Goal: Information Seeking & Learning: Learn about a topic

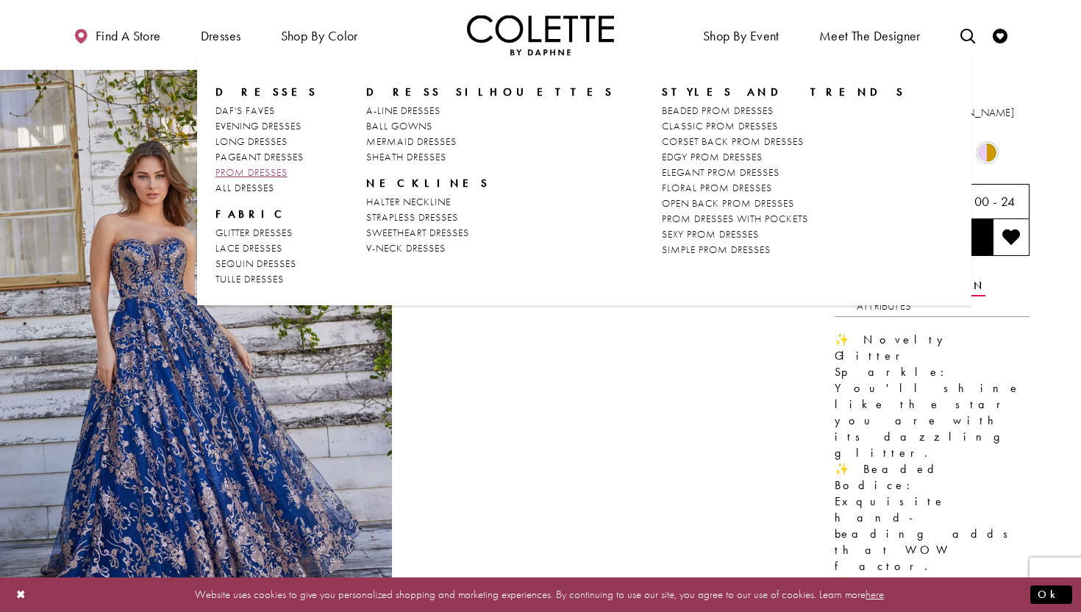
click at [249, 169] on span "PROM DRESSES" at bounding box center [252, 171] width 72 height 13
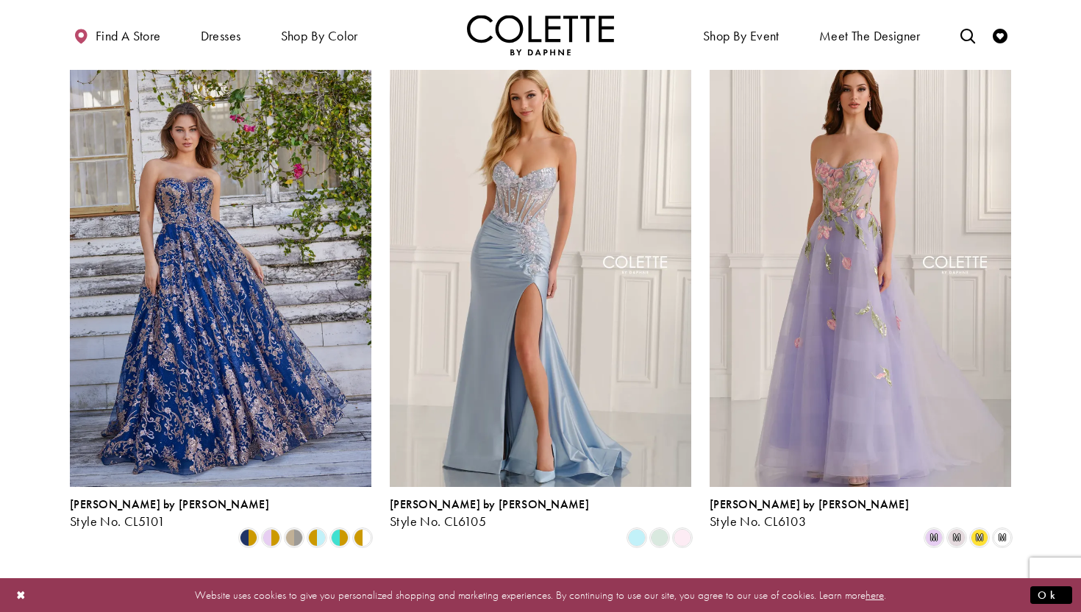
scroll to position [366, 0]
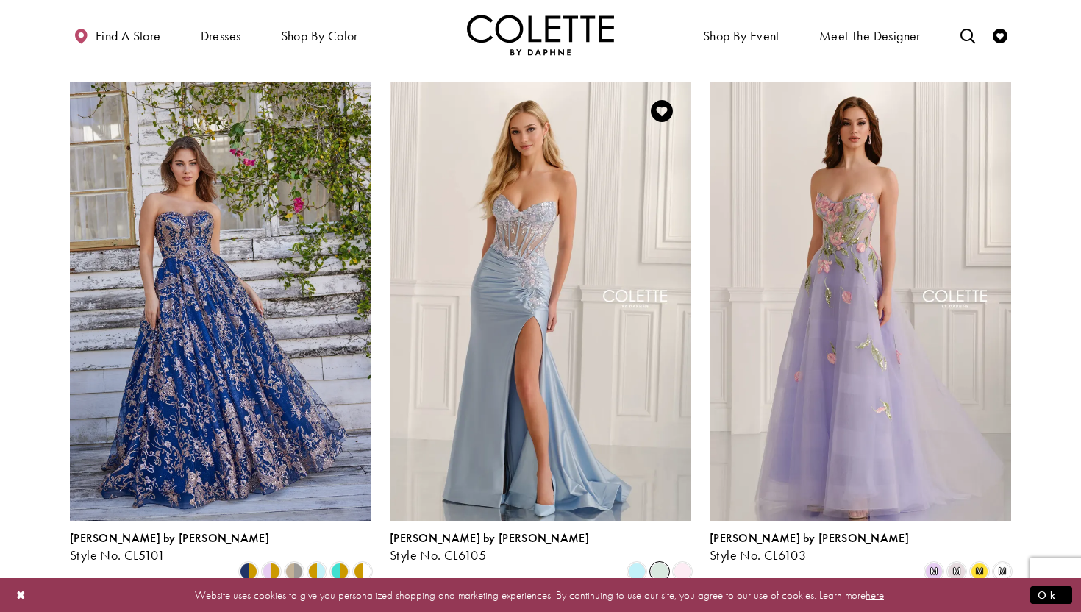
click at [656, 563] on span "Product List" at bounding box center [660, 572] width 18 height 18
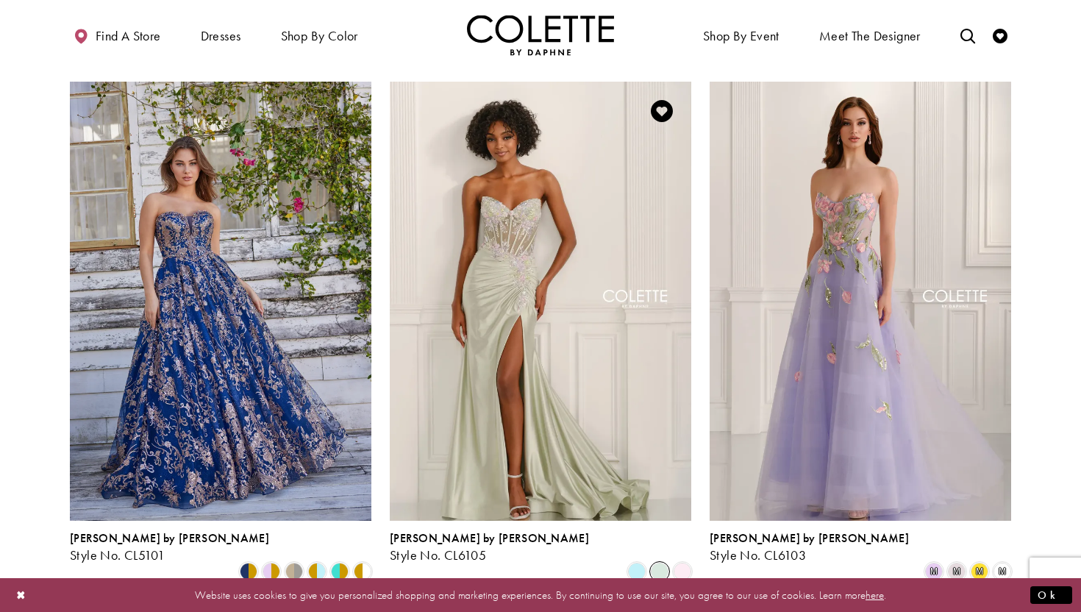
click at [672, 560] on div "Product List" at bounding box center [683, 571] width 23 height 23
click at [680, 563] on span "Product List" at bounding box center [683, 572] width 18 height 18
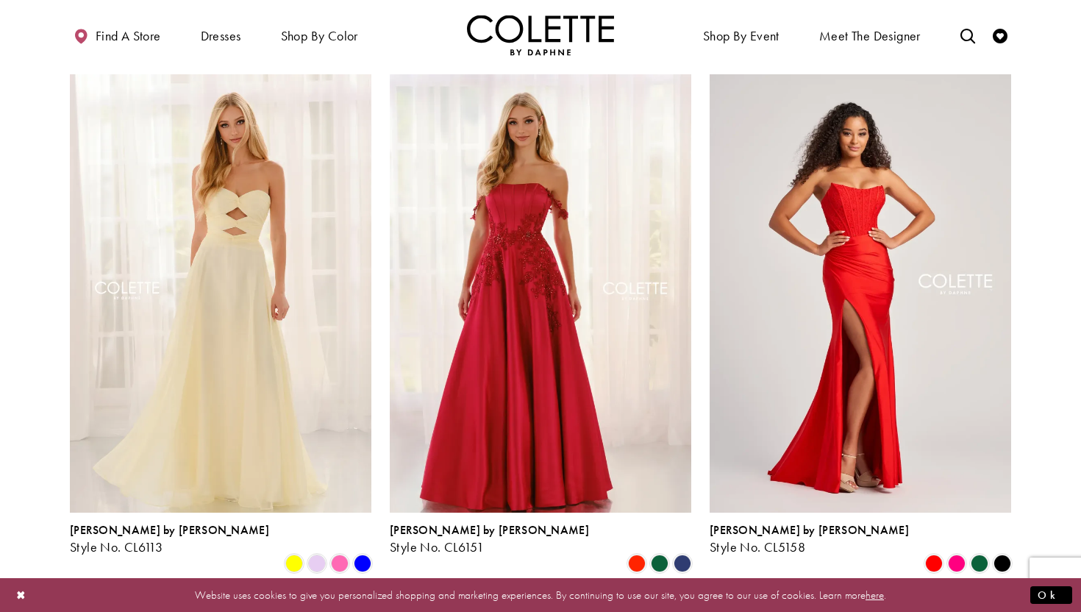
scroll to position [973, 0]
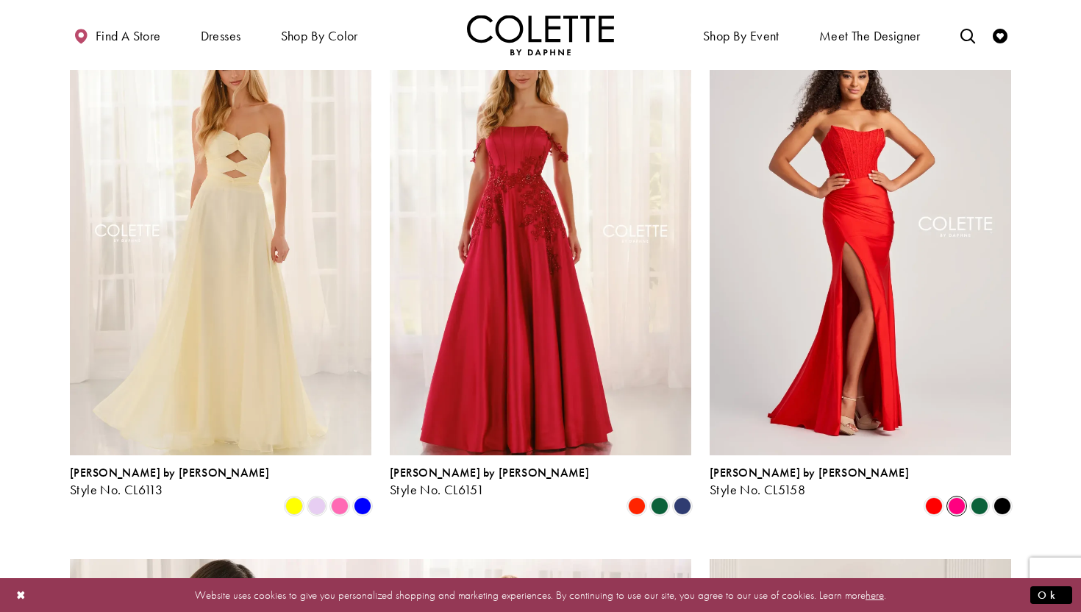
click at [952, 497] on span "Product List" at bounding box center [957, 506] width 18 height 18
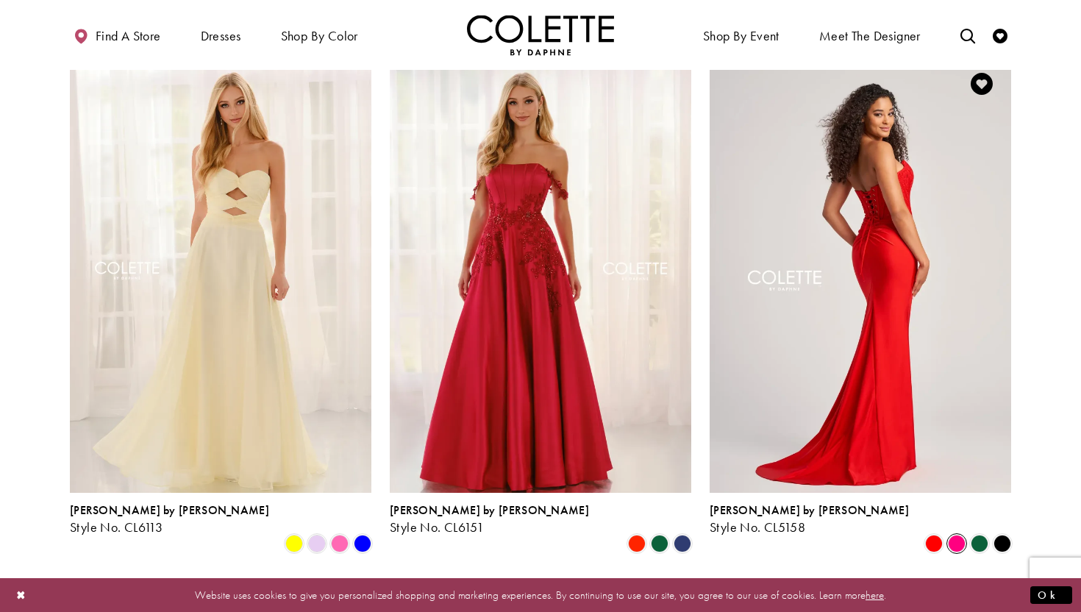
scroll to position [937, 0]
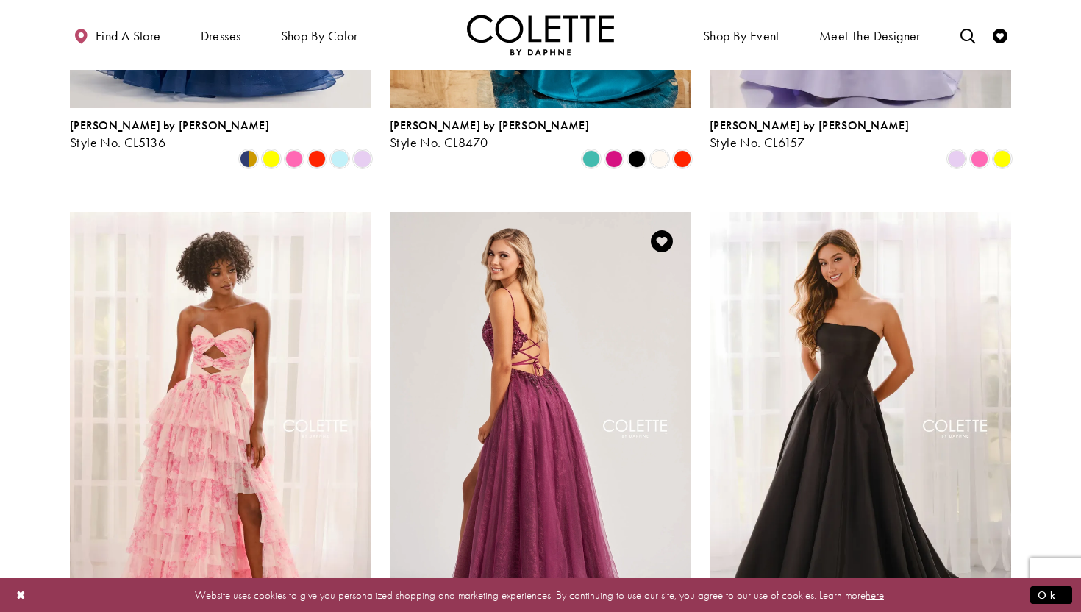
scroll to position [2410, 0]
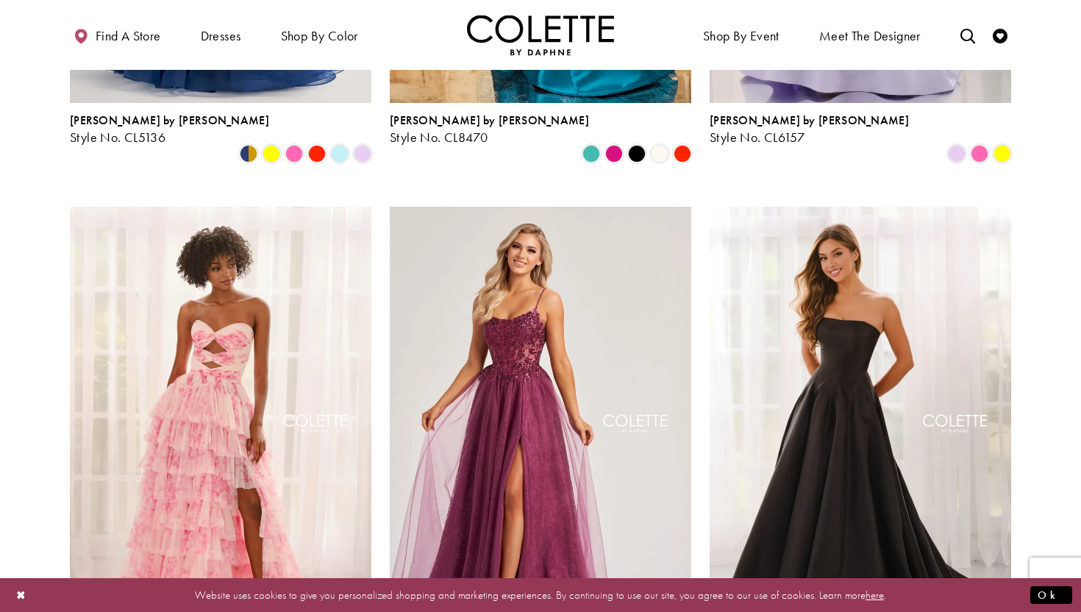
click at [585, 185] on div "Colette by Daphne Style No. CL8240 Skip Color List #32a96a95c5 to end Color Lis…" at bounding box center [541, 456] width 320 height 542
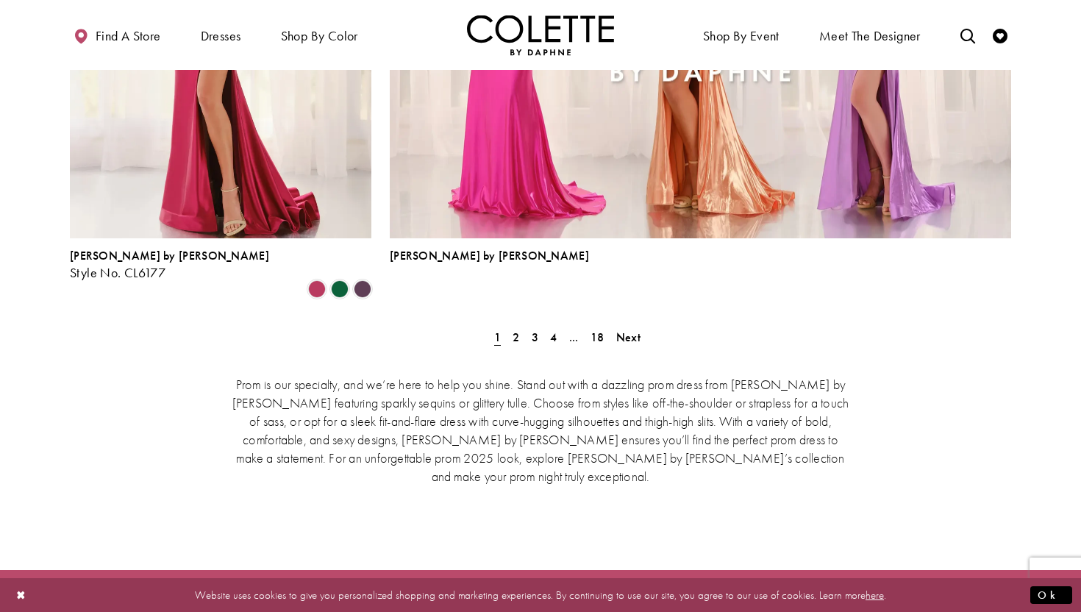
scroll to position [3343, 0]
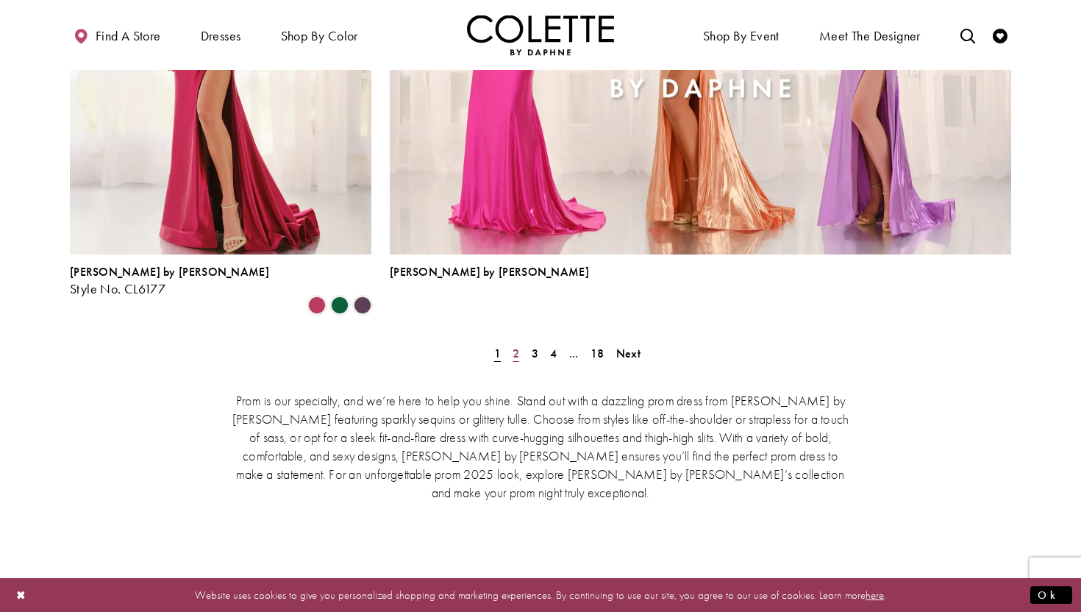
click at [514, 346] on span "2" at bounding box center [516, 353] width 7 height 15
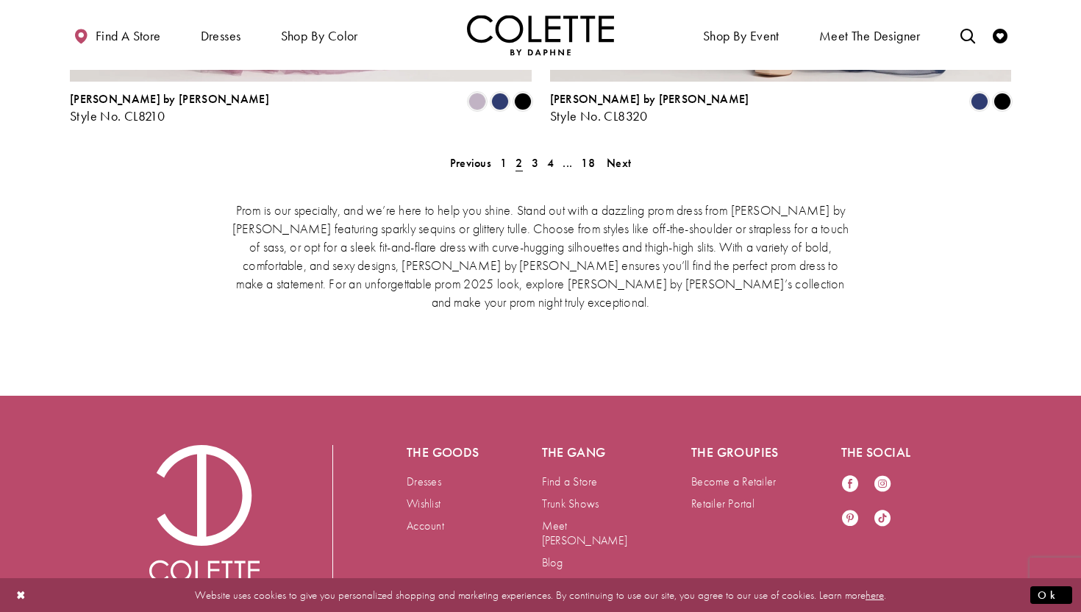
scroll to position [3003, 0]
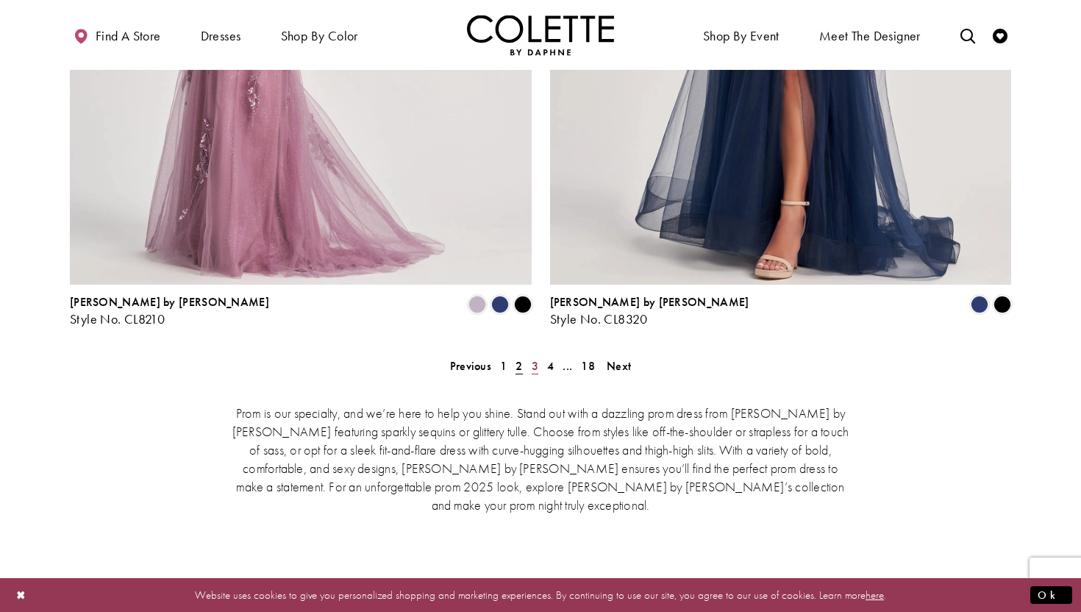
click at [532, 358] on span "3" at bounding box center [535, 365] width 7 height 15
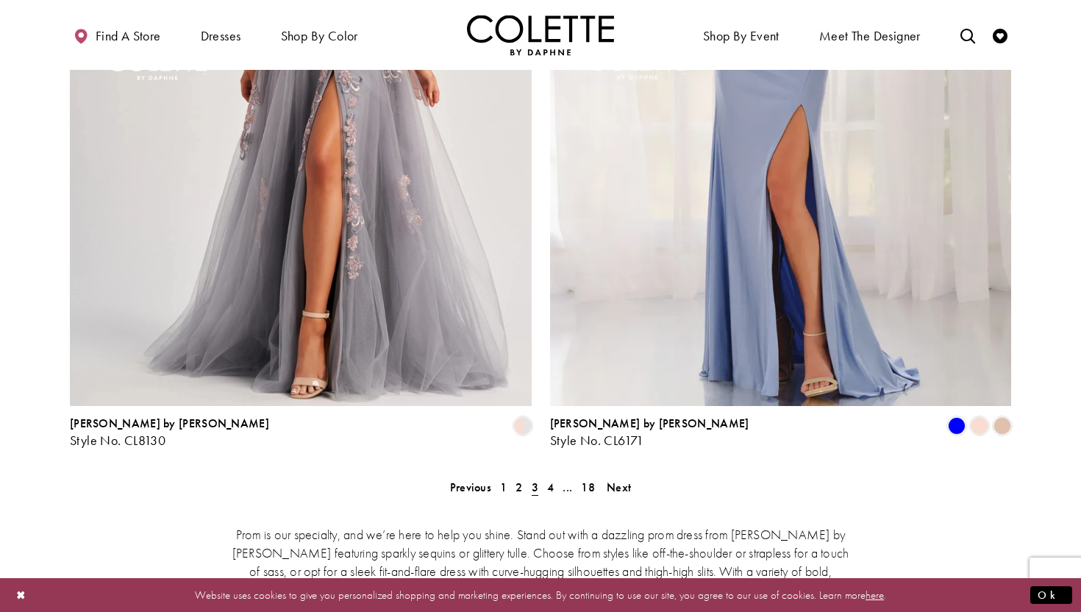
scroll to position [2977, 0]
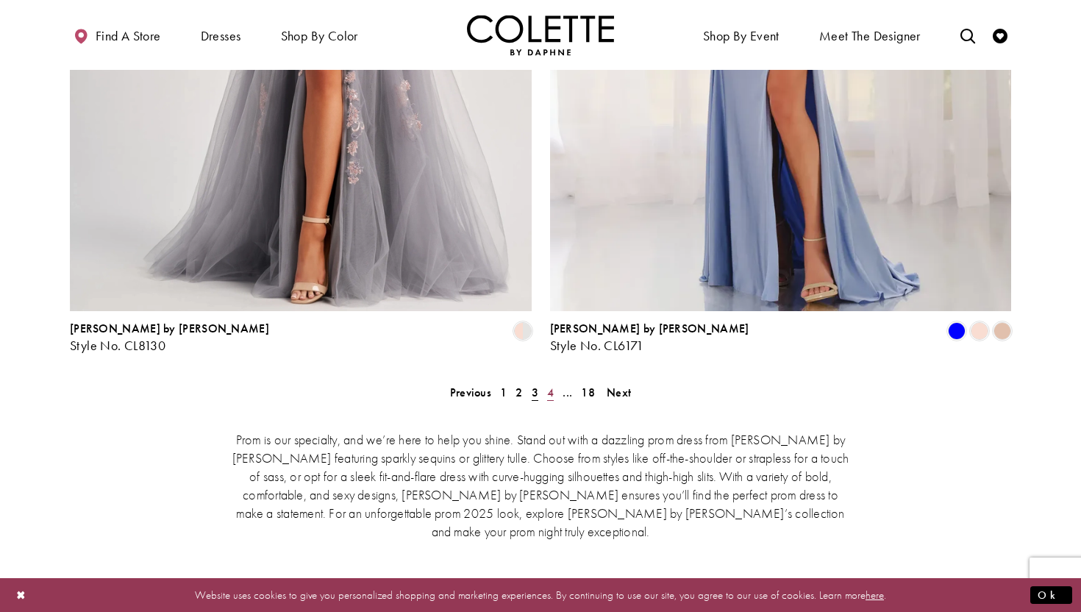
click at [554, 382] on link "4" at bounding box center [550, 392] width 15 height 21
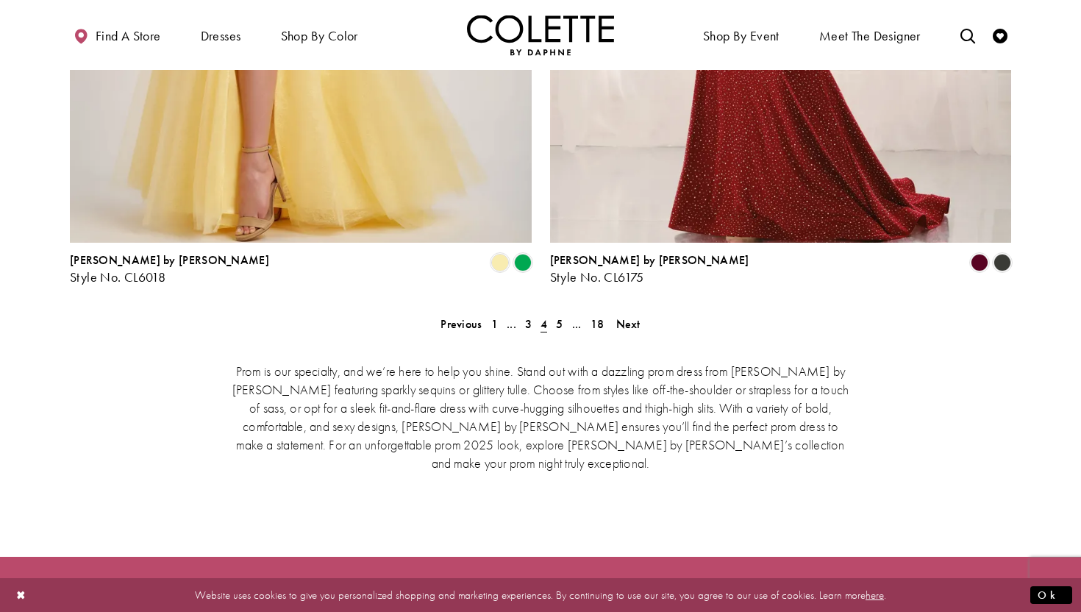
scroll to position [3206, 0]
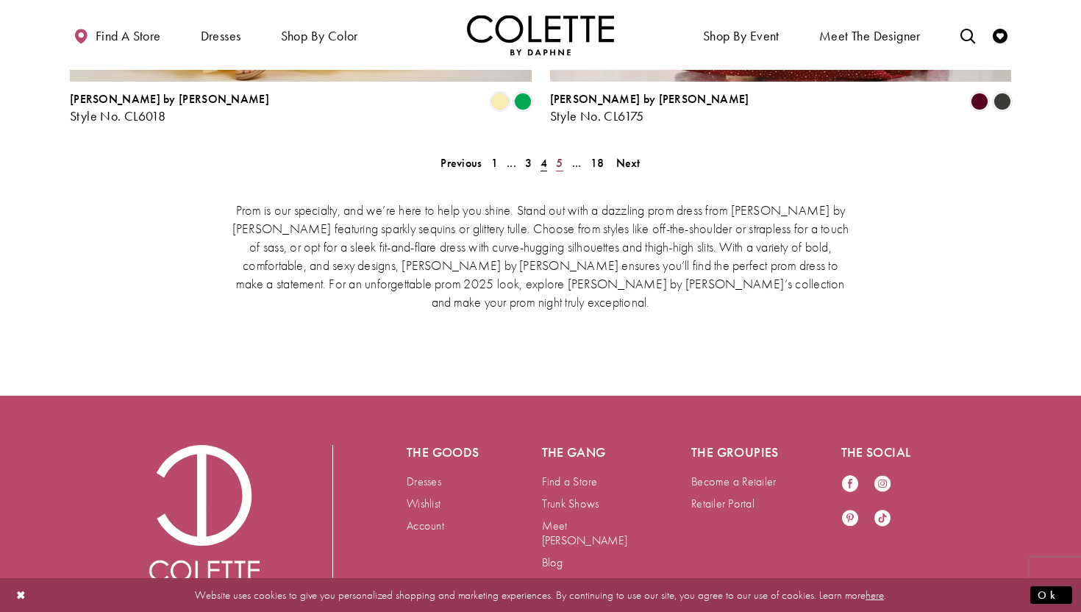
click at [562, 155] on span "5" at bounding box center [559, 162] width 7 height 15
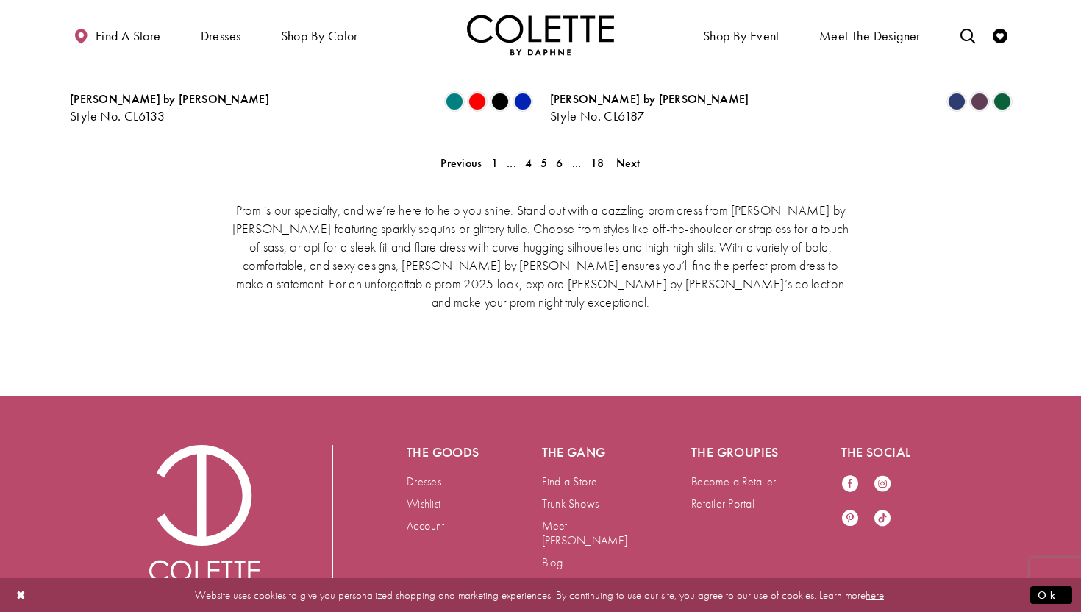
scroll to position [377, 0]
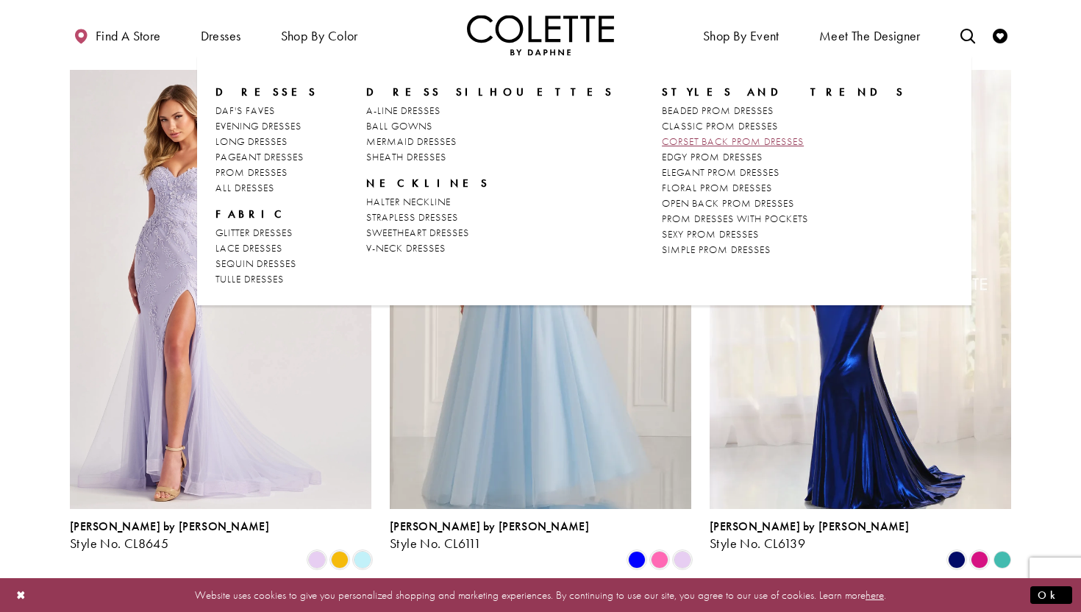
click at [662, 140] on span "CORSET BACK PROM DRESSES" at bounding box center [733, 141] width 142 height 13
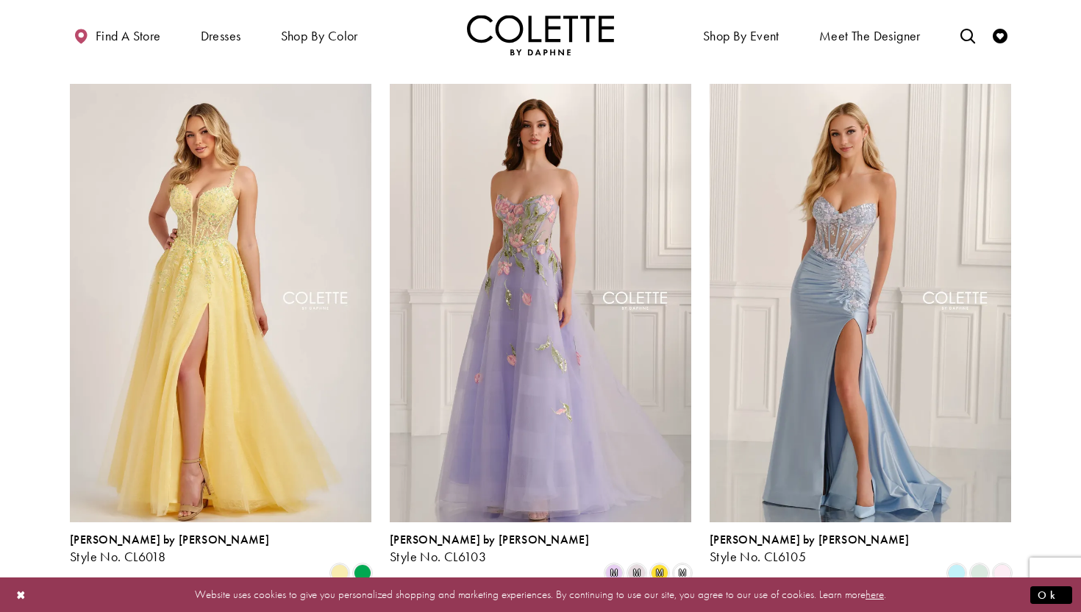
scroll to position [1152, 0]
click at [1001, 563] on span "Product List" at bounding box center [1003, 572] width 18 height 18
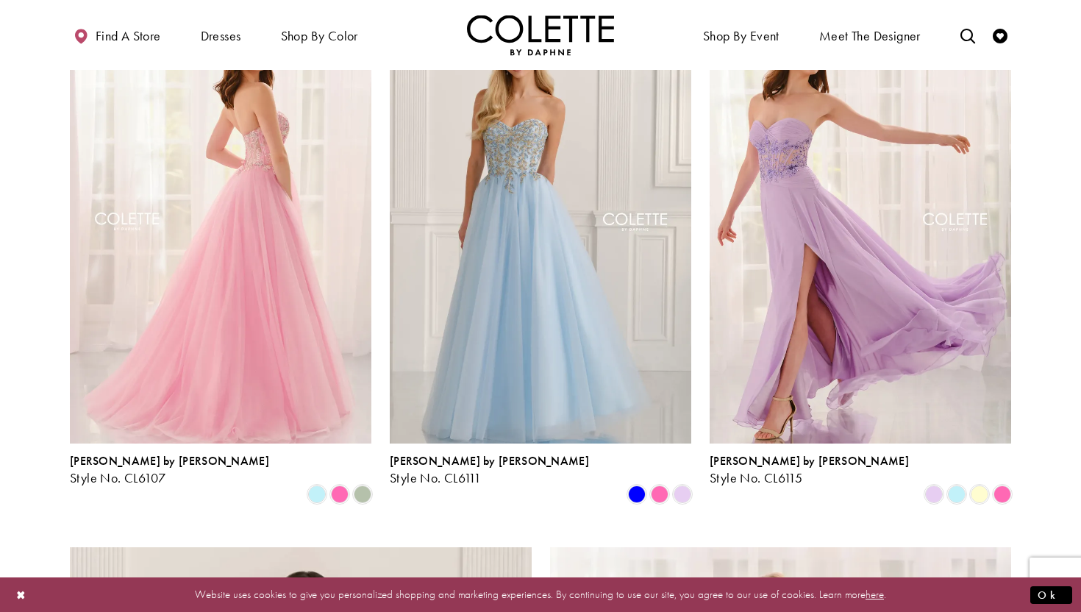
scroll to position [1773, 0]
